Goal: Information Seeking & Learning: Learn about a topic

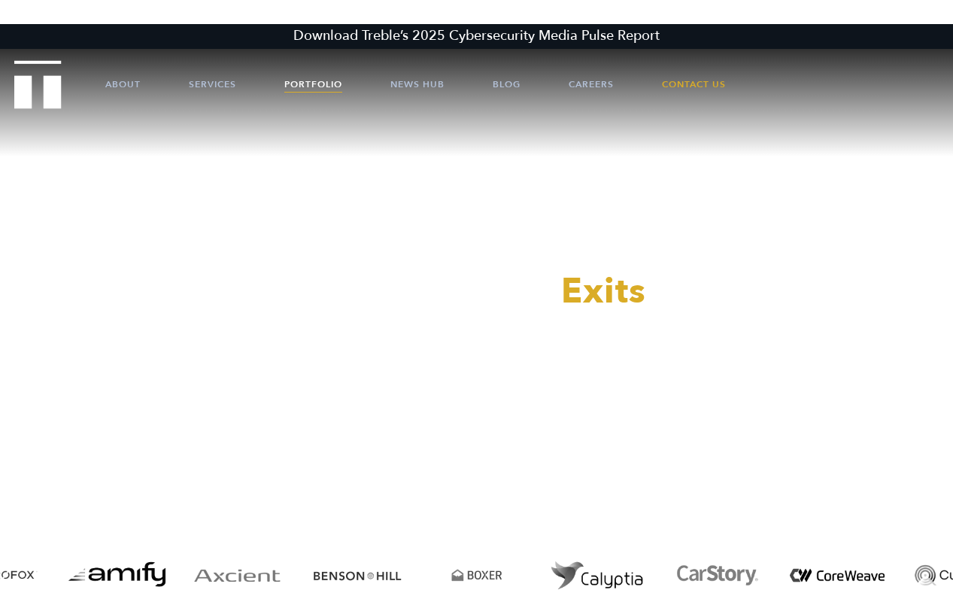
click at [306, 80] on link "Portfolio" at bounding box center [313, 84] width 58 height 45
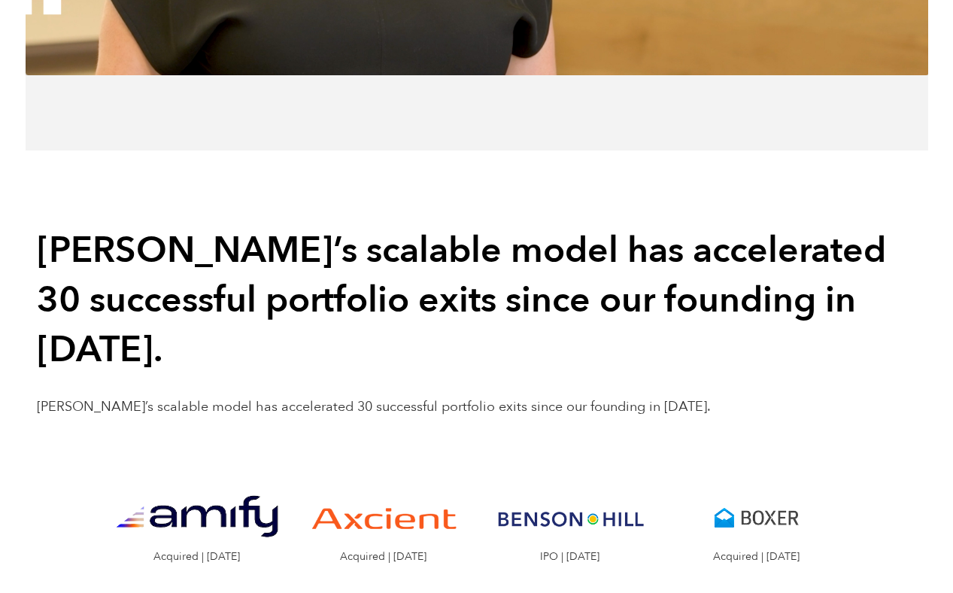
scroll to position [1234, 0]
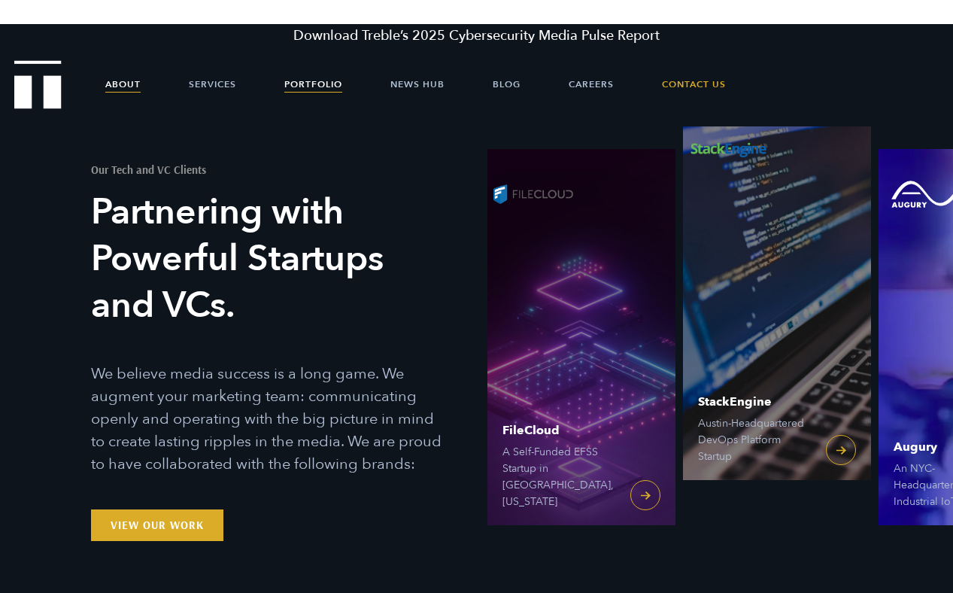
click at [129, 84] on link "About" at bounding box center [122, 84] width 35 height 45
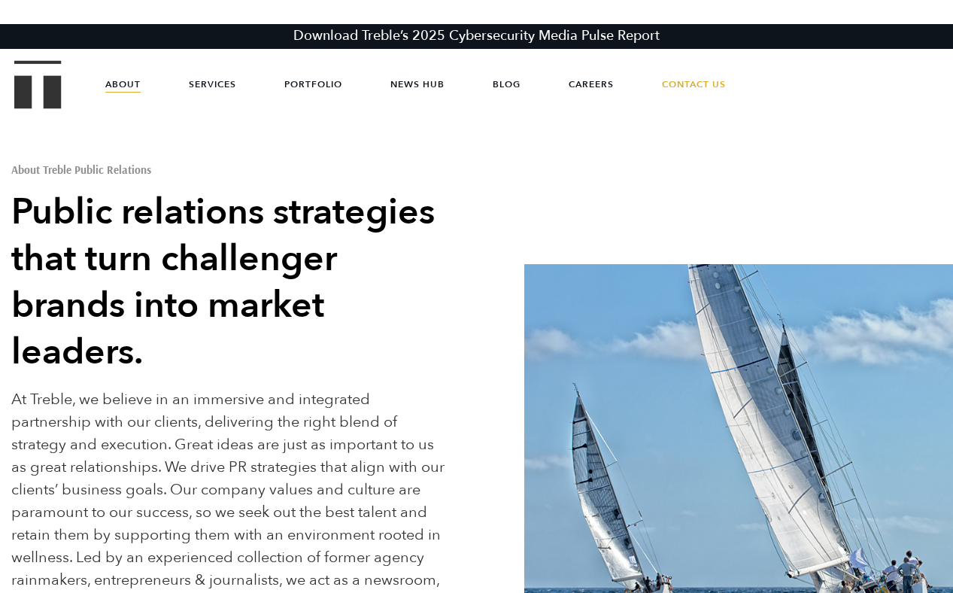
click at [35, 87] on img "Treble logo" at bounding box center [37, 84] width 47 height 48
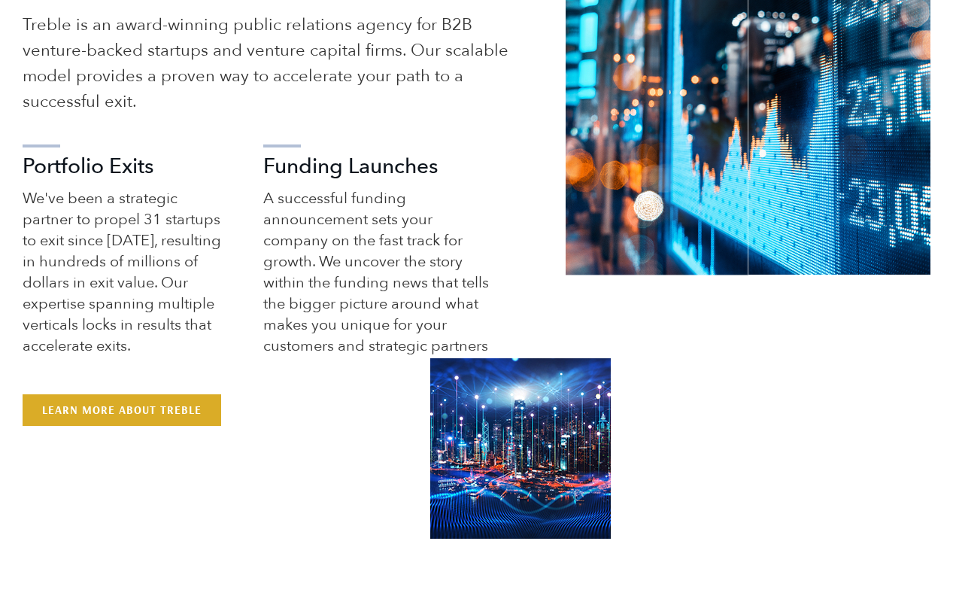
scroll to position [783, 0]
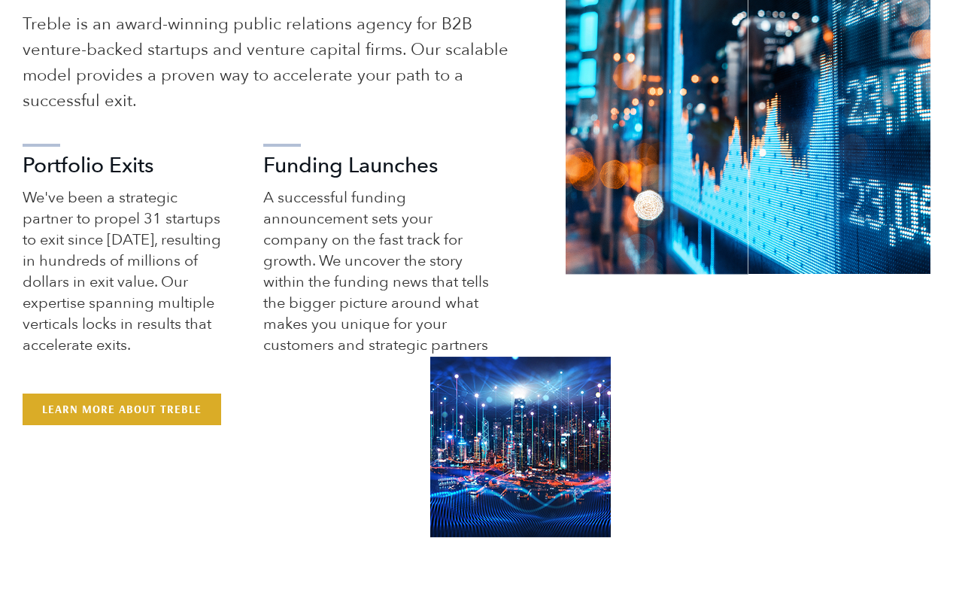
scroll to position [764, 0]
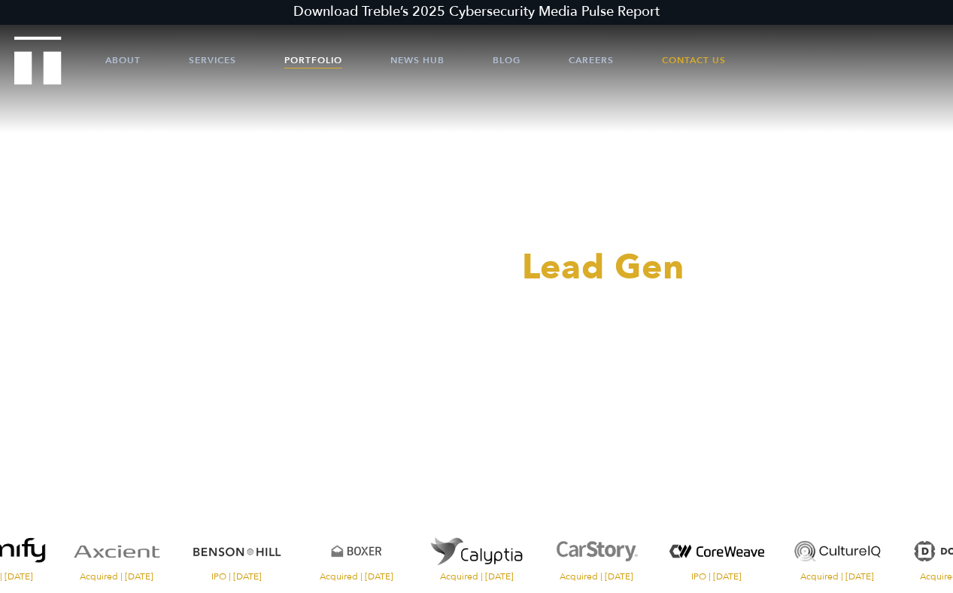
click at [332, 58] on link "Portfolio" at bounding box center [313, 60] width 58 height 45
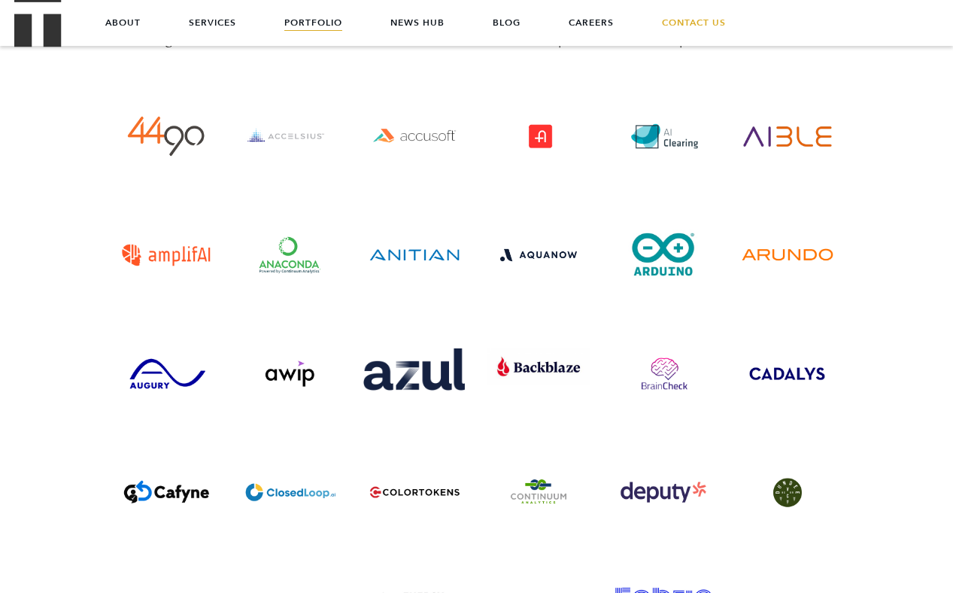
scroll to position [3550, 0]
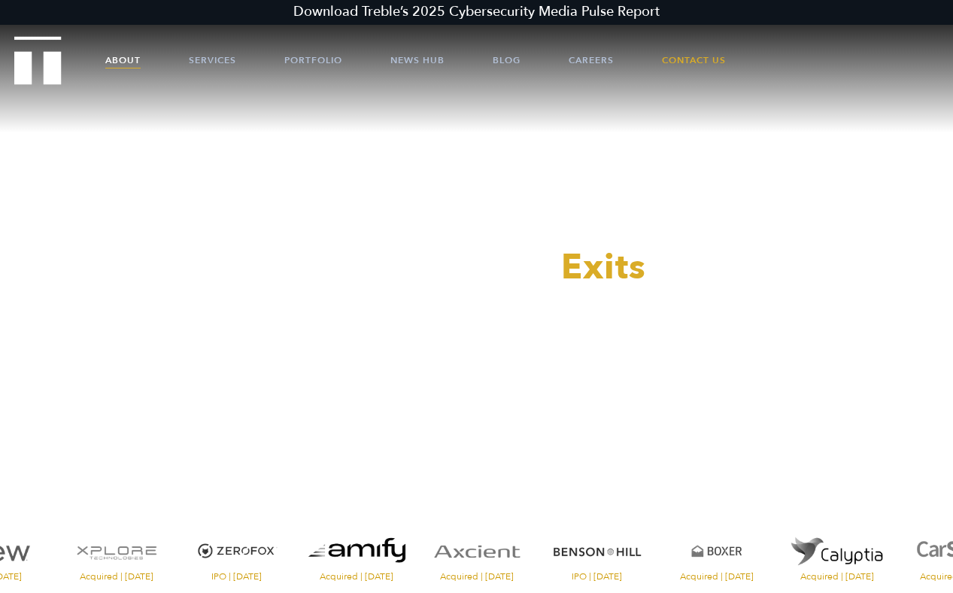
click at [124, 59] on link "About" at bounding box center [122, 60] width 35 height 45
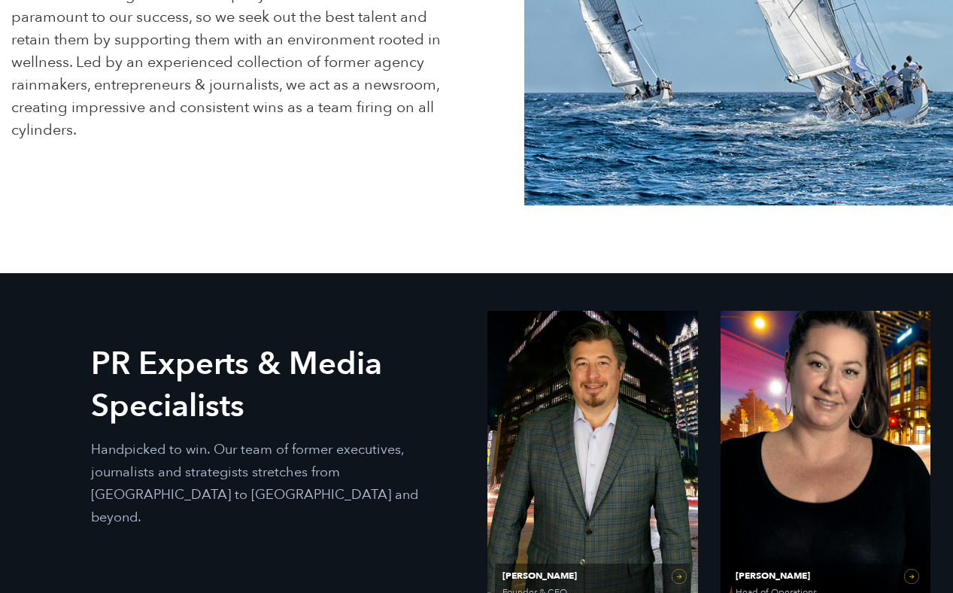
scroll to position [788, 0]
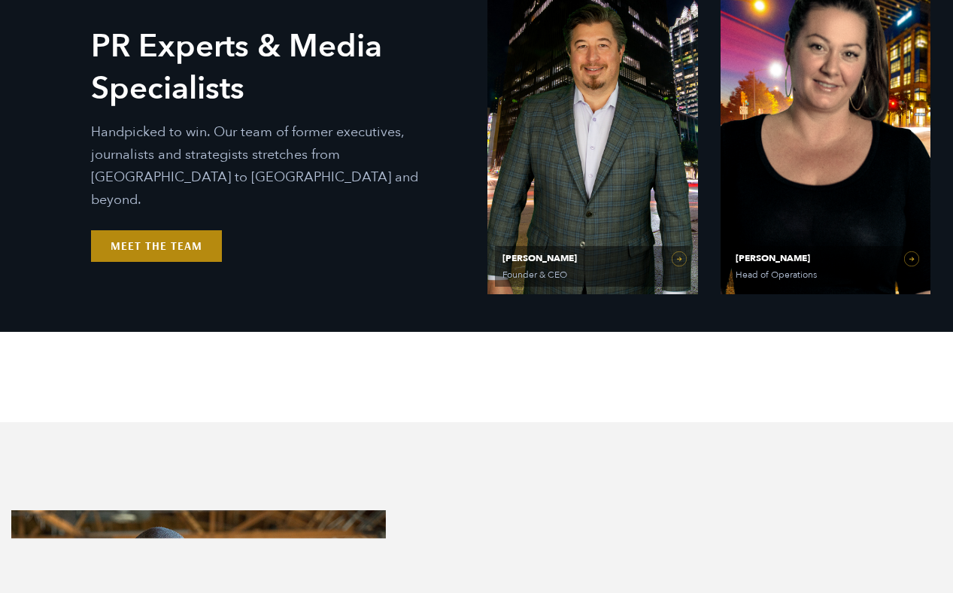
click at [181, 238] on link "Meet the Team" at bounding box center [156, 246] width 131 height 32
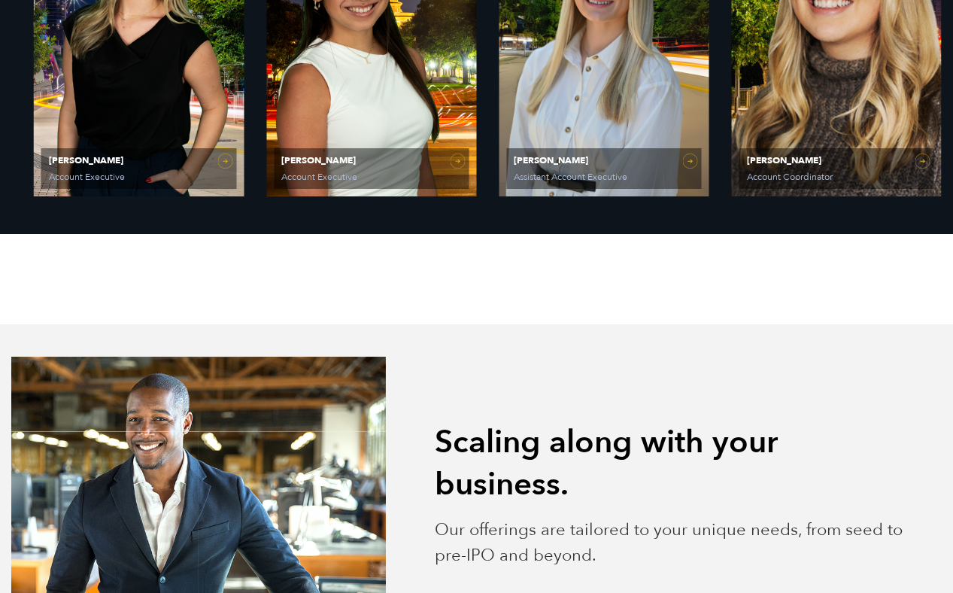
scroll to position [1922, 0]
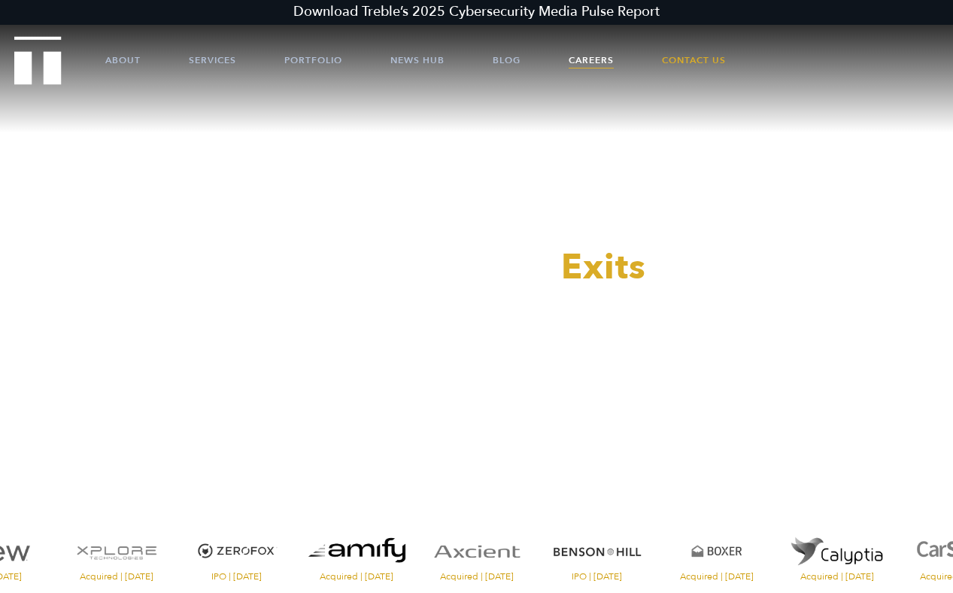
click at [588, 59] on link "Careers" at bounding box center [591, 60] width 45 height 45
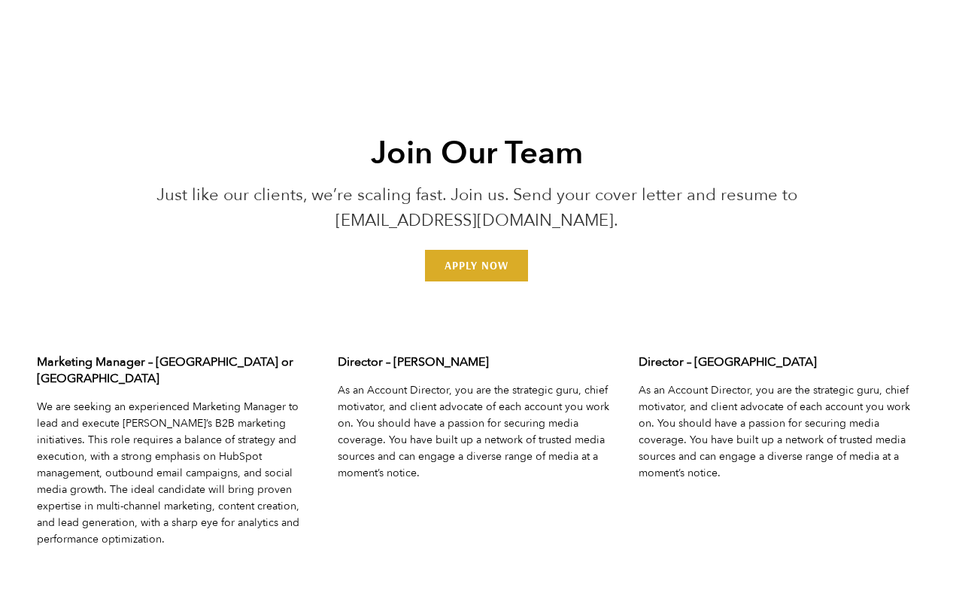
scroll to position [4472, 0]
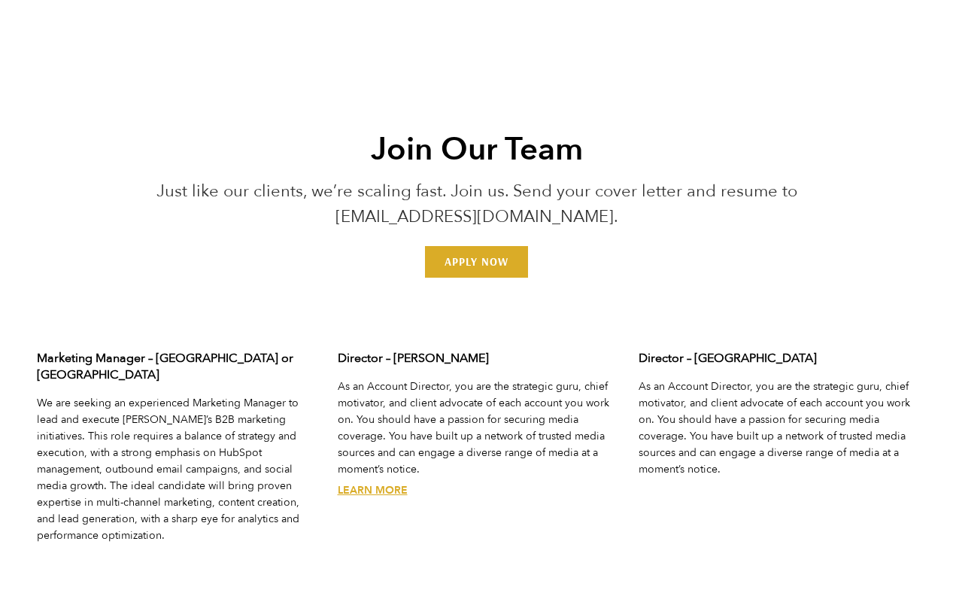
click at [383, 483] on link "Learn More" at bounding box center [373, 490] width 70 height 14
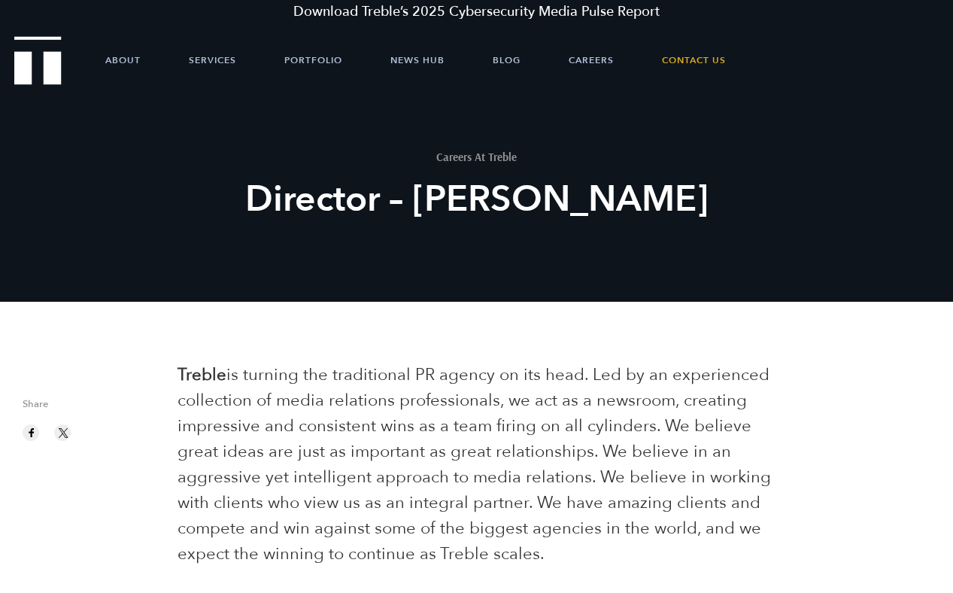
click at [435, 194] on h2 "Director – [PERSON_NAME]" at bounding box center [476, 199] width 555 height 47
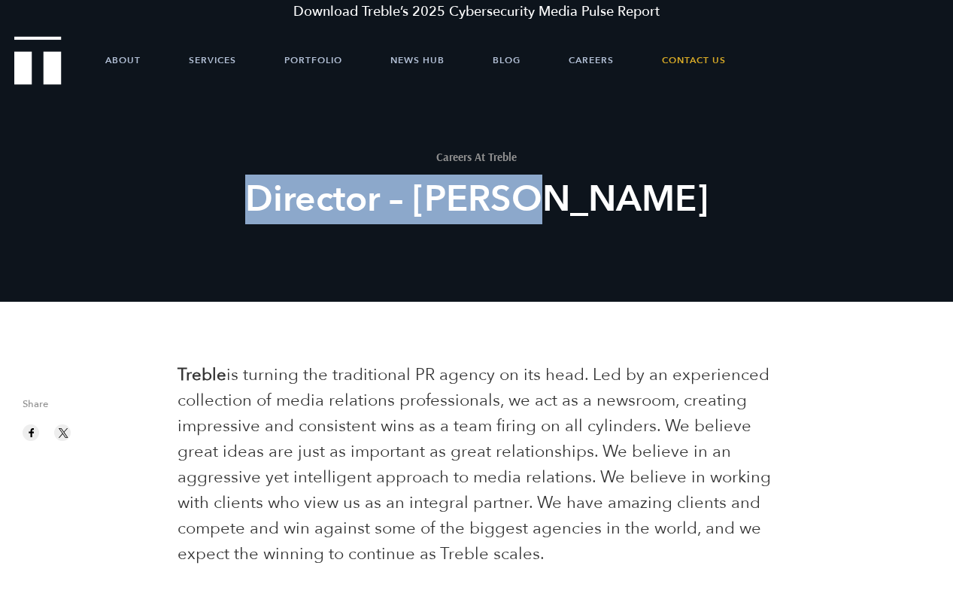
drag, startPoint x: 435, startPoint y: 194, endPoint x: 578, endPoint y: 195, distance: 143.7
click at [578, 195] on h2 "Director – [PERSON_NAME]" at bounding box center [476, 199] width 555 height 47
copy h2 "Director – [PERSON_NAME]"
